Goal: Check status: Check status

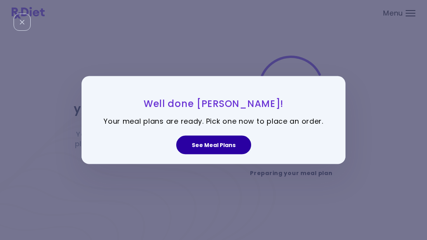
click at [207, 151] on button "See Meal Plans" at bounding box center [213, 144] width 75 height 19
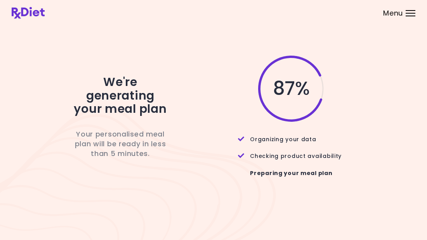
click at [226, 169] on div "87 % Organizing your data Checking product availability Preparing your meal plan" at bounding box center [285, 119] width 186 height 131
click at [209, 145] on div "99 % Organizing your data Checking product availability Preparing your meal plan" at bounding box center [285, 119] width 186 height 131
click at [237, 84] on div "99 %" at bounding box center [285, 88] width 186 height 68
click at [234, 51] on div "We're generating your meal plan Your personalised meal plan will be ready in le…" at bounding box center [214, 119] width 404 height 187
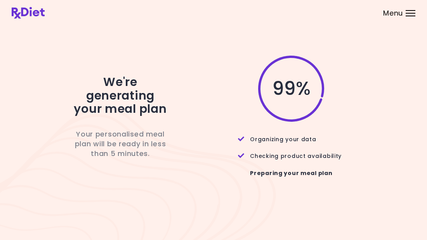
click at [205, 57] on div "99 %" at bounding box center [285, 88] width 186 height 68
click at [143, 175] on div "We're generating your meal plan Your personalised meal plan will be ready in le…" at bounding box center [121, 119] width 144 height 131
click at [123, 179] on div "We're generating your meal plan Your personalised meal plan will be ready in le…" at bounding box center [121, 119] width 144 height 131
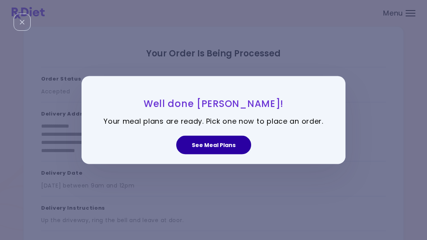
click at [212, 145] on button "See Meal Plans" at bounding box center [213, 144] width 75 height 19
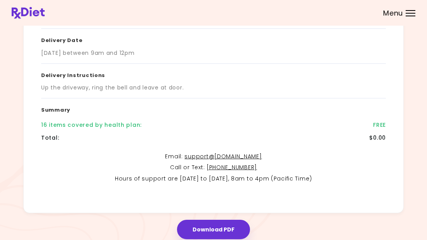
scroll to position [158, 0]
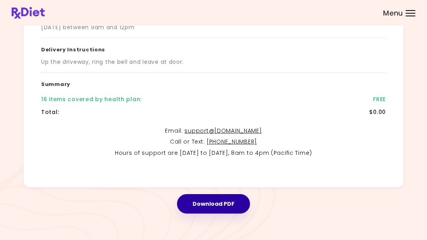
click at [212, 207] on button "Download PDF" at bounding box center [213, 203] width 73 height 19
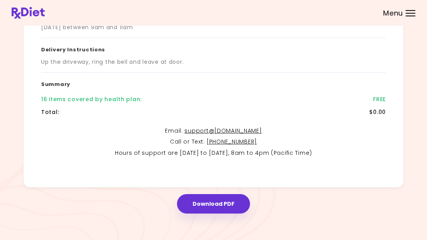
click at [410, 13] on div at bounding box center [411, 13] width 10 height 1
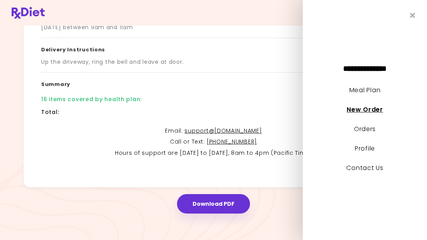
click at [355, 110] on link "New Order" at bounding box center [365, 109] width 36 height 9
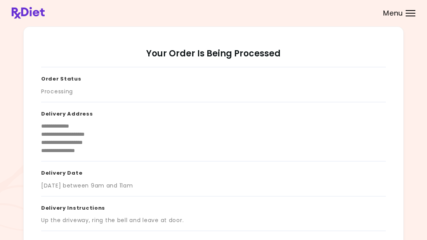
click at [406, 13] on div at bounding box center [411, 13] width 10 height 1
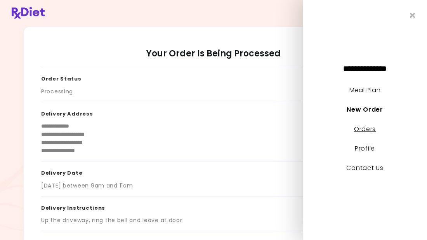
click at [363, 131] on link "Orders" at bounding box center [365, 128] width 22 height 9
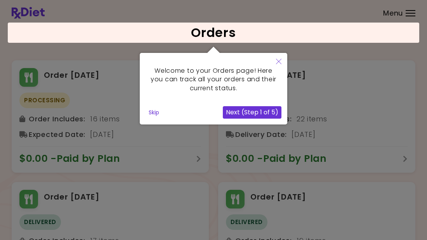
click at [279, 63] on icon "Close" at bounding box center [278, 61] width 5 height 5
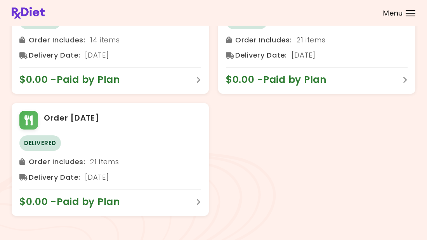
scroll to position [325, 0]
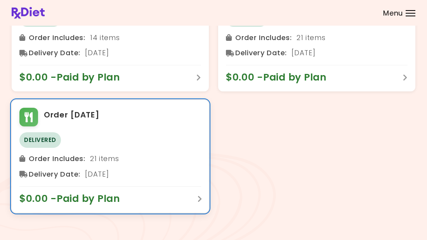
click at [114, 131] on div "Order [DATE] Delivered Order Includes : 21 items Delivery Date : [DATE] $0.00 -…" at bounding box center [110, 156] width 197 height 112
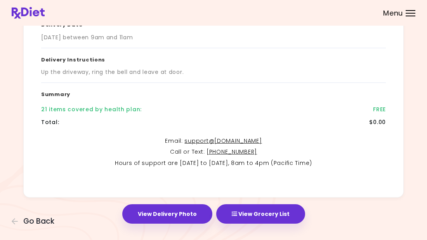
scroll to position [158, 0]
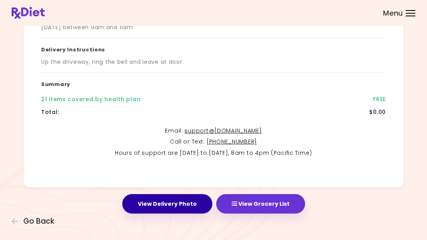
click at [177, 204] on button "View Delivery Photo" at bounding box center [167, 203] width 90 height 19
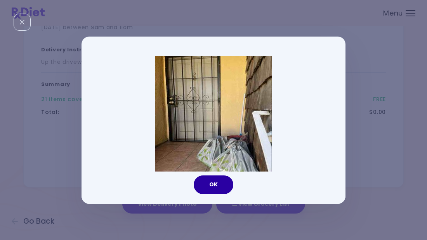
click at [210, 184] on button "OK" at bounding box center [214, 184] width 40 height 19
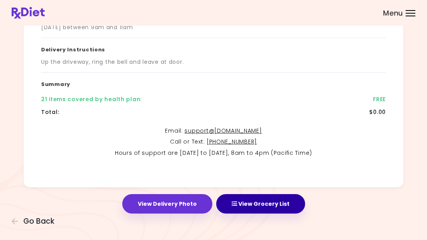
click at [267, 205] on button "View Grocery List" at bounding box center [260, 203] width 89 height 19
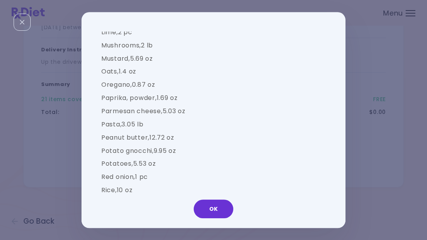
scroll to position [1062, 0]
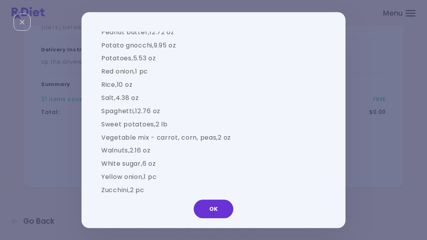
click at [403, 13] on div "Groceries Please check the groceries you received to confirm they include the f…" at bounding box center [213, 120] width 427 height 240
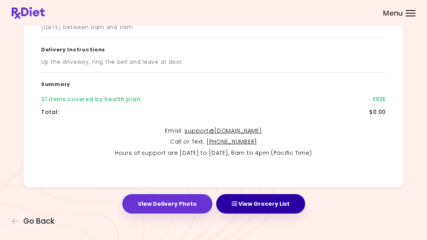
click at [245, 201] on button "View Grocery List" at bounding box center [260, 203] width 89 height 19
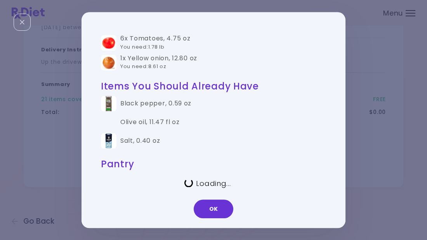
scroll to position [0, 0]
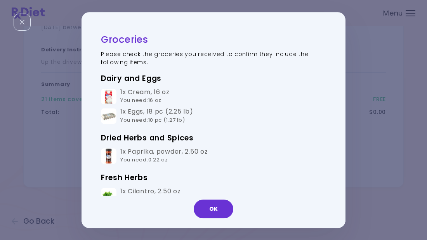
click at [197, 222] on div "OK" at bounding box center [214, 211] width 264 height 32
click at [411, 11] on div "Groceries Please check the groceries you received to confirm they include the f…" at bounding box center [213, 120] width 427 height 240
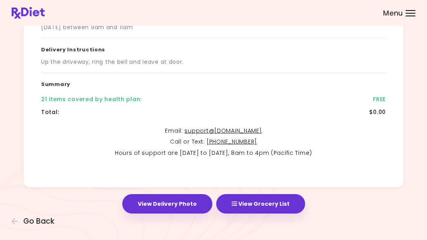
click at [411, 11] on div "Menu" at bounding box center [411, 13] width 10 height 6
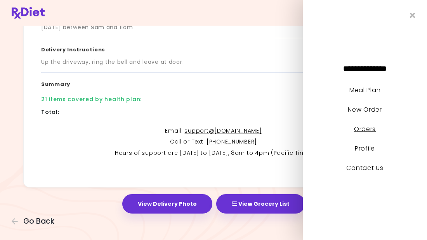
click at [368, 132] on link "Orders" at bounding box center [365, 128] width 22 height 9
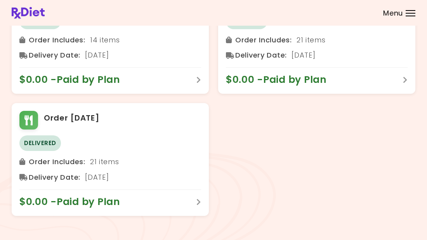
scroll to position [325, 0]
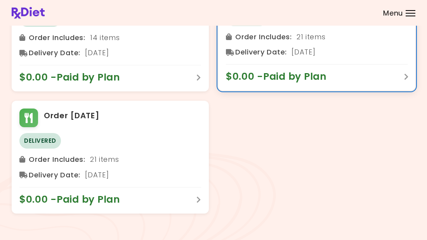
click at [315, 78] on span "$0.00 - Paid by Plan" at bounding box center [280, 76] width 109 height 12
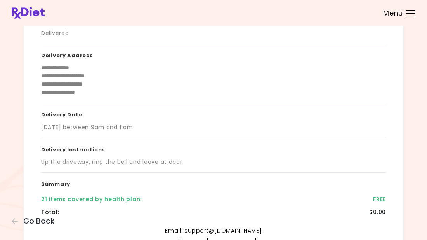
scroll to position [158, 0]
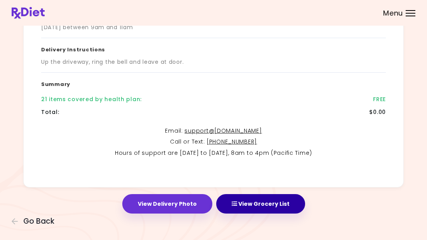
click at [278, 202] on button "View Grocery List" at bounding box center [260, 203] width 89 height 19
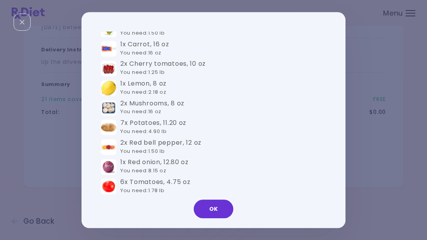
scroll to position [353, 0]
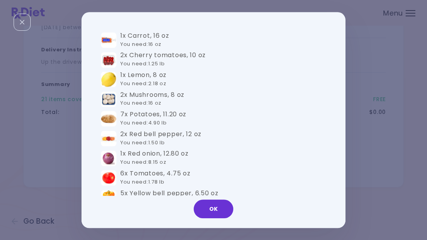
click at [389, 83] on div "Groceries Please check the groceries you received to confirm they include the f…" at bounding box center [213, 120] width 427 height 240
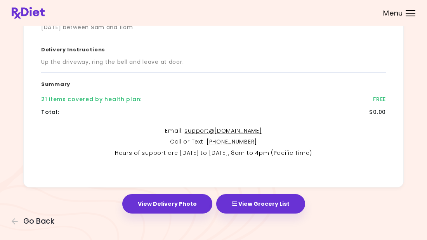
click at [406, 47] on div "**********" at bounding box center [214, 27] width 404 height 319
click at [409, 16] on div at bounding box center [411, 16] width 10 height 1
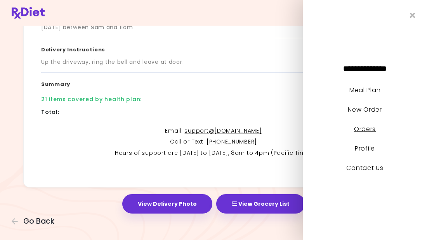
click at [364, 127] on link "Orders" at bounding box center [365, 128] width 22 height 9
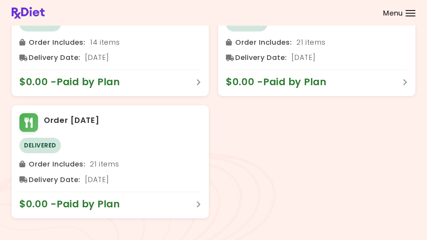
scroll to position [320, 0]
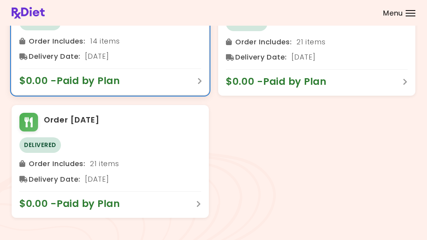
click at [130, 55] on div "Delivery Date : [DATE]" at bounding box center [110, 56] width 182 height 12
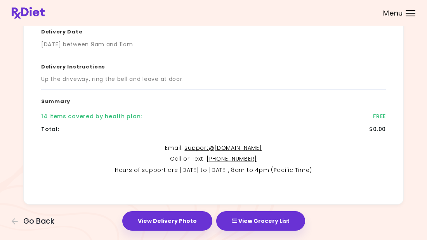
scroll to position [158, 0]
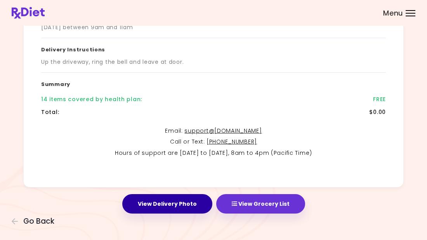
click at [193, 199] on button "View Delivery Photo" at bounding box center [167, 203] width 90 height 19
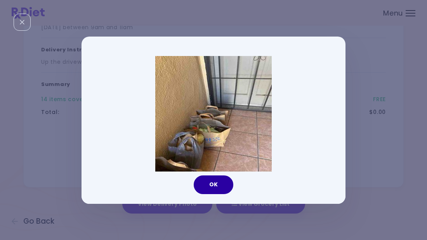
click at [204, 181] on button "OK" at bounding box center [214, 184] width 40 height 19
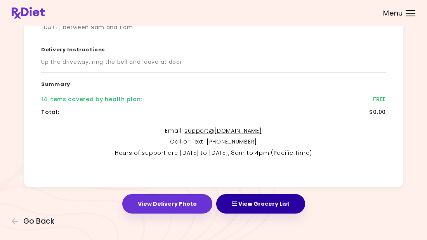
click at [240, 202] on button "View Grocery List" at bounding box center [260, 203] width 89 height 19
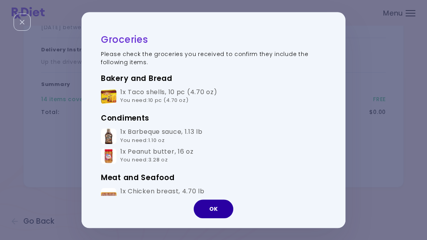
click at [220, 212] on button "OK" at bounding box center [214, 208] width 40 height 19
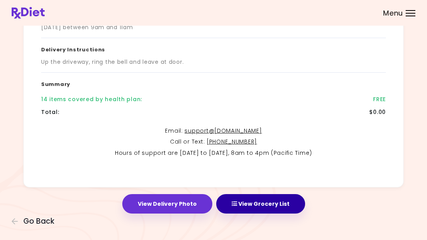
click at [240, 205] on button "View Grocery List" at bounding box center [260, 203] width 89 height 19
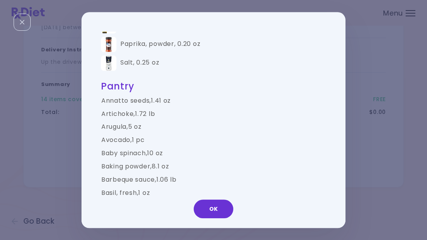
scroll to position [504, 0]
click at [378, 90] on div "Groceries Please check the groceries you received to confirm they include the f…" at bounding box center [213, 120] width 427 height 240
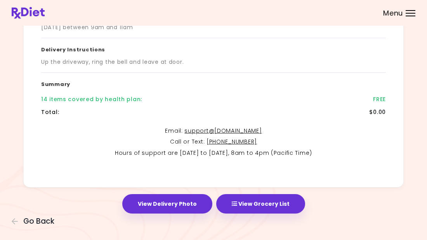
click at [411, 16] on div at bounding box center [411, 16] width 10 height 1
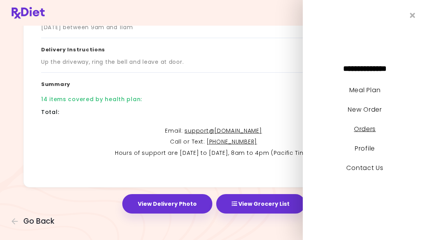
click at [357, 130] on link "Orders" at bounding box center [365, 128] width 22 height 9
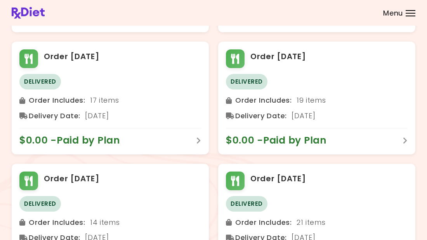
scroll to position [139, 0]
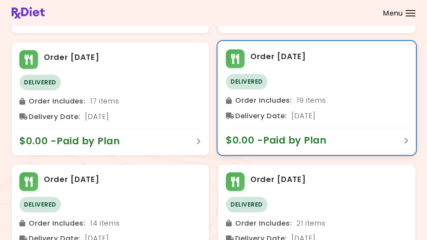
click at [283, 118] on span "Delivery Date :" at bounding box center [261, 115] width 52 height 12
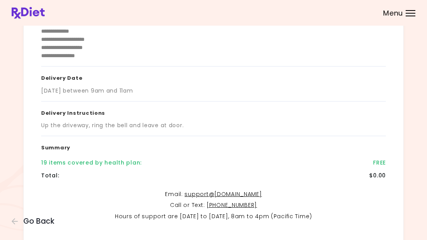
scroll to position [158, 0]
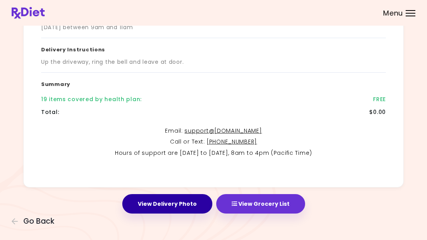
click at [201, 207] on button "View Delivery Photo" at bounding box center [167, 203] width 90 height 19
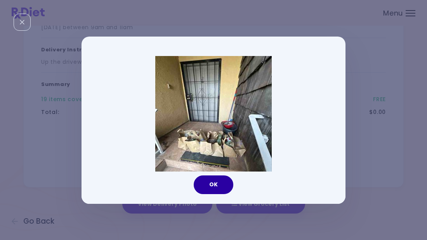
click at [221, 188] on button "OK" at bounding box center [214, 184] width 40 height 19
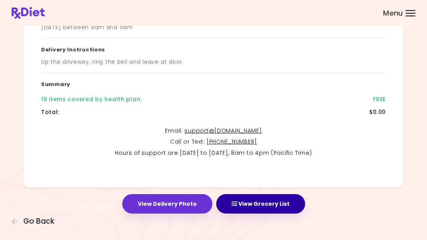
click at [258, 203] on button "View Grocery List" at bounding box center [260, 203] width 89 height 19
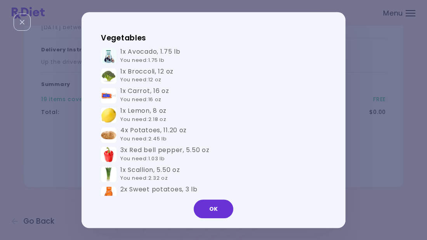
scroll to position [339, 0]
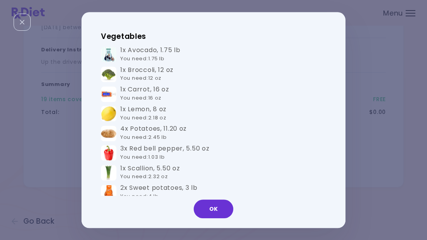
click at [389, 126] on div "Groceries Please check the groceries you received to confirm they include the f…" at bounding box center [213, 120] width 427 height 240
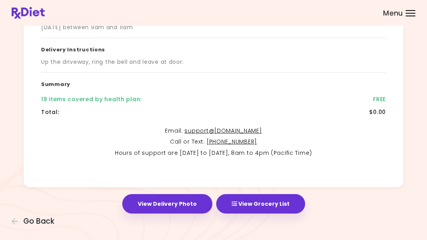
click at [410, 14] on div "Menu" at bounding box center [411, 13] width 10 height 6
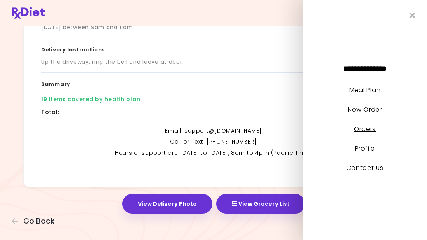
click at [366, 128] on link "Orders" at bounding box center [365, 128] width 22 height 9
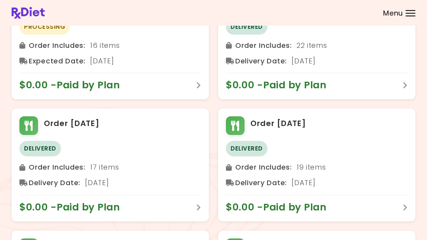
scroll to position [74, 0]
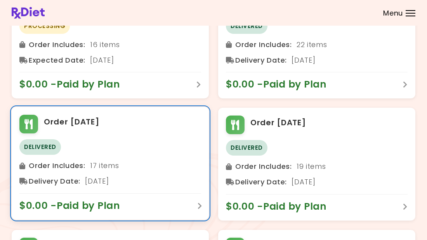
click at [130, 192] on div "Order [DATE] Delivered Order Includes : 17 items Delivery Date : [DATE] $0.00 -…" at bounding box center [110, 163] width 197 height 112
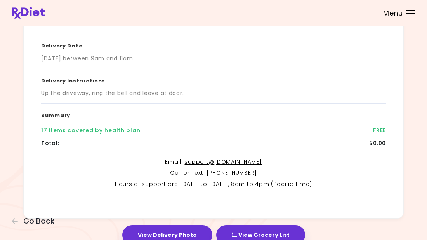
scroll to position [158, 0]
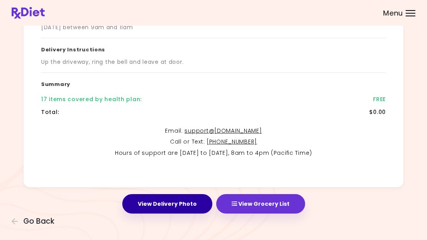
click at [194, 205] on button "View Delivery Photo" at bounding box center [167, 203] width 90 height 19
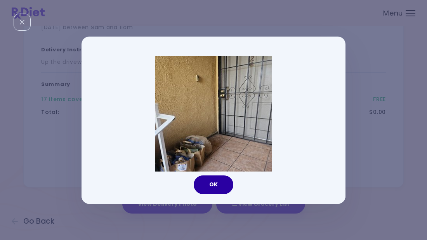
click at [205, 179] on button "OK" at bounding box center [214, 184] width 40 height 19
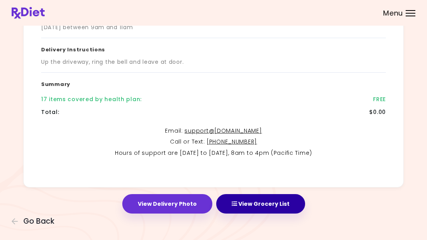
click at [245, 201] on button "View Grocery List" at bounding box center [260, 203] width 89 height 19
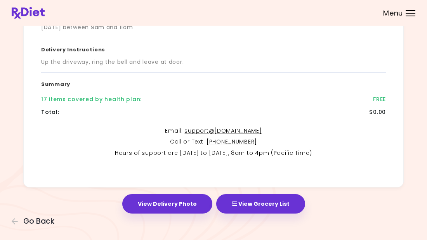
click at [410, 13] on div at bounding box center [411, 13] width 10 height 1
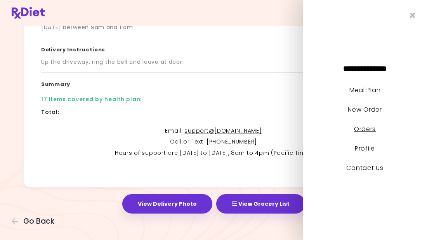
click at [360, 127] on link "Orders" at bounding box center [365, 128] width 22 height 9
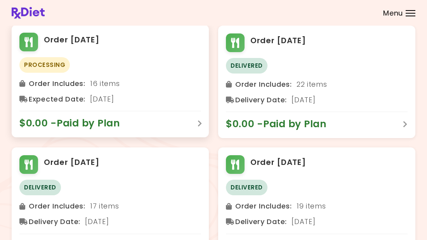
scroll to position [34, 0]
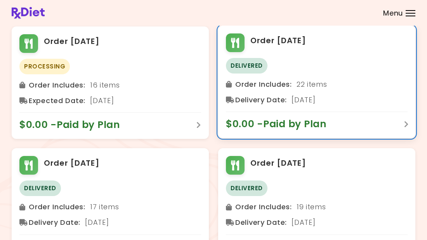
click at [316, 110] on div "Order [DATE] Delivered Order Includes : 22 items Delivery Date : [DATE] $0.00 -…" at bounding box center [316, 82] width 197 height 112
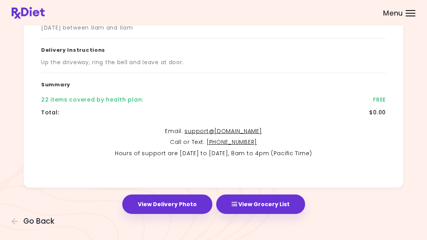
scroll to position [158, 0]
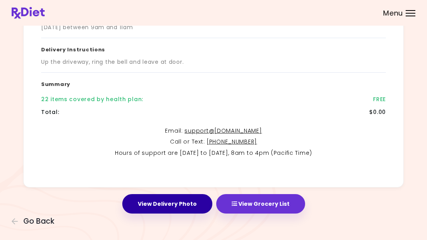
click at [163, 201] on button "View Delivery Photo" at bounding box center [167, 203] width 90 height 19
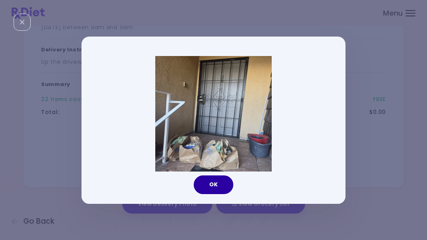
click at [206, 183] on button "OK" at bounding box center [214, 184] width 40 height 19
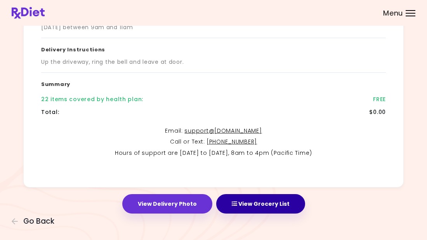
click at [241, 201] on button "View Grocery List" at bounding box center [260, 203] width 89 height 19
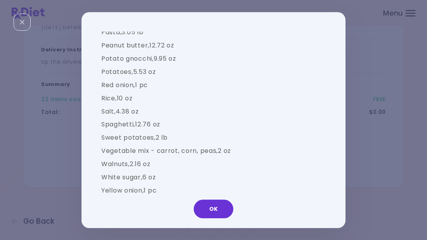
scroll to position [1118, 0]
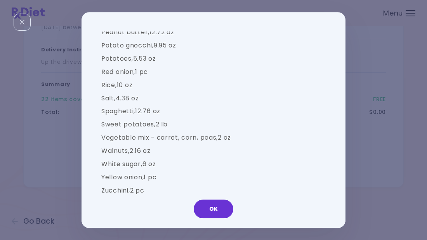
click at [370, 153] on div "Groceries Please check the groceries you received to confirm they include the f…" at bounding box center [213, 120] width 427 height 240
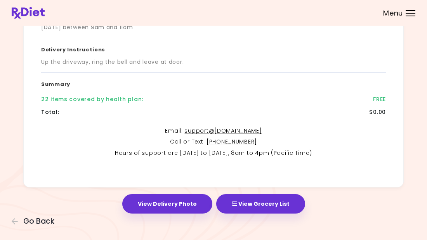
click at [412, 16] on div at bounding box center [411, 16] width 10 height 1
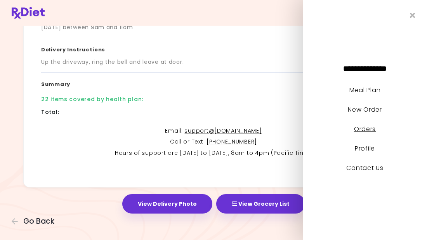
click at [356, 128] on link "Orders" at bounding box center [365, 128] width 22 height 9
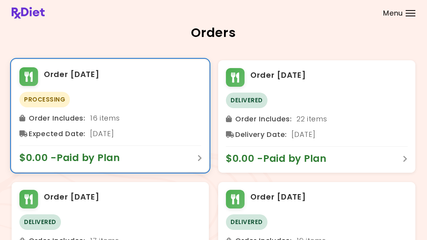
click at [134, 131] on div "Expected Date : [DATE]" at bounding box center [110, 133] width 182 height 12
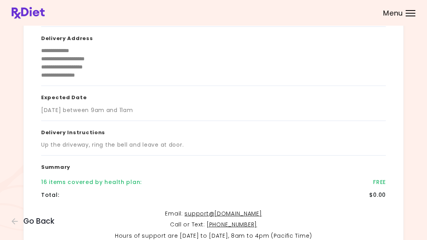
scroll to position [158, 0]
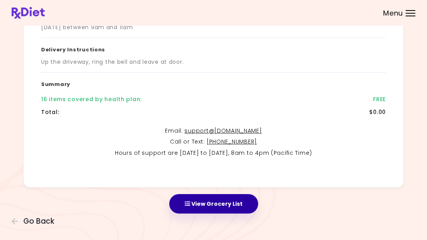
click at [225, 208] on button "View Grocery List" at bounding box center [213, 203] width 89 height 19
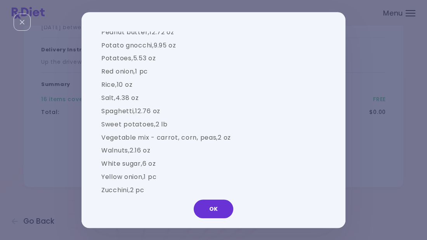
scroll to position [0, 0]
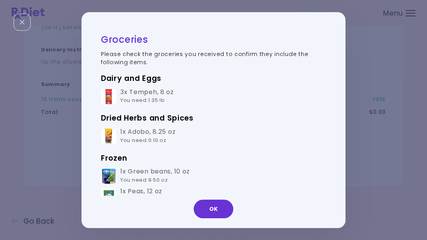
click at [282, 152] on h3 "Frozen" at bounding box center [213, 158] width 225 height 12
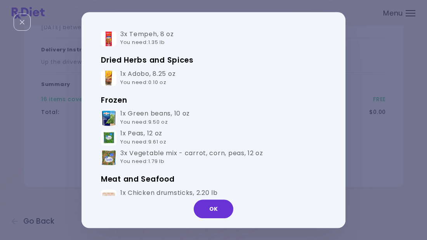
scroll to position [58, 0]
click at [262, 168] on div "Dairy and Eggs 3x Tempeh , 8 oz You need : 1.35 lb Dried Herbs and Spices 1x Ad…" at bounding box center [213, 239] width 225 height 450
